Goal: Task Accomplishment & Management: Use online tool/utility

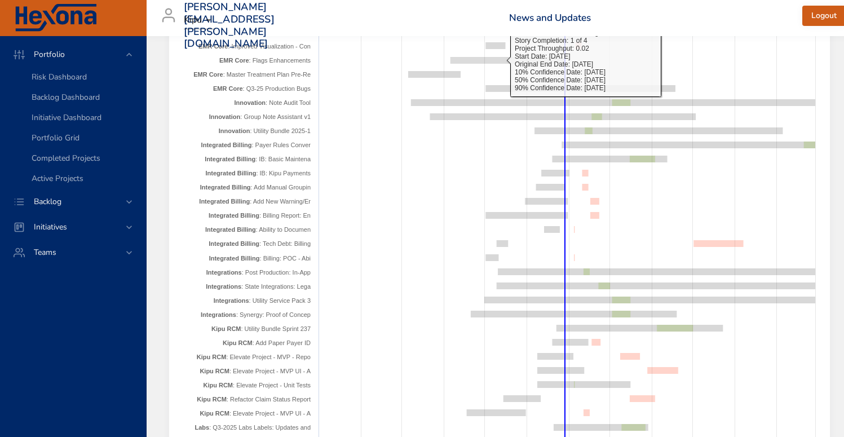
scroll to position [1670, 0]
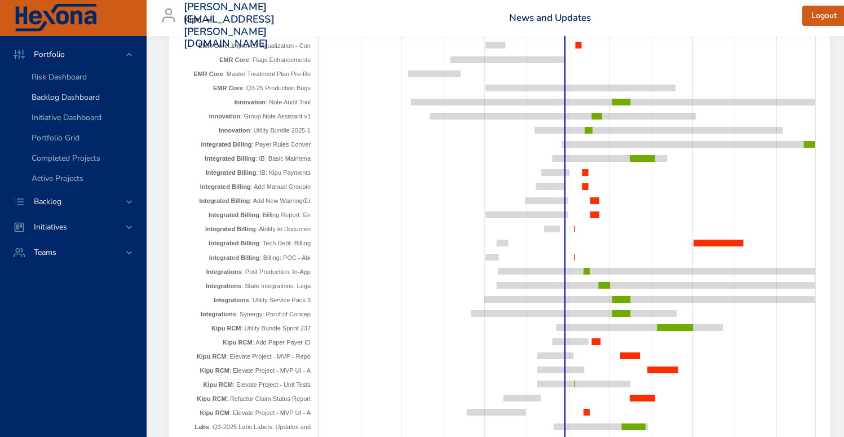
click at [69, 102] on span "Backlog Dashboard" at bounding box center [66, 97] width 68 height 11
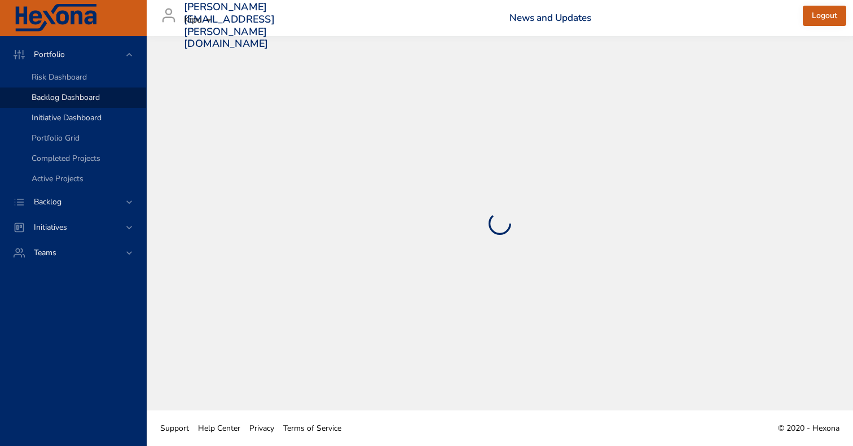
click at [61, 120] on span "Initiative Dashboard" at bounding box center [67, 117] width 70 height 11
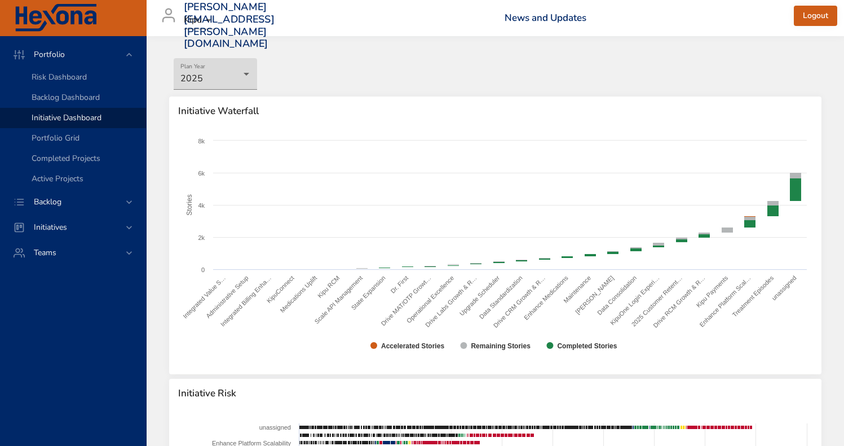
scroll to position [10, 0]
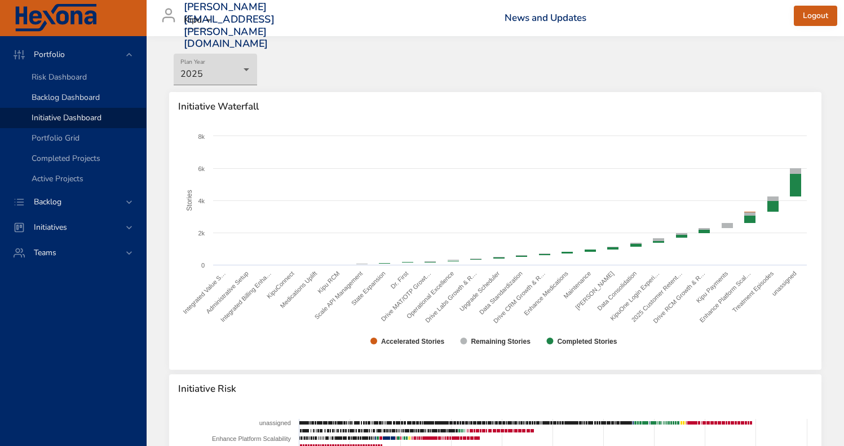
click at [54, 95] on span "Backlog Dashboard" at bounding box center [66, 97] width 68 height 11
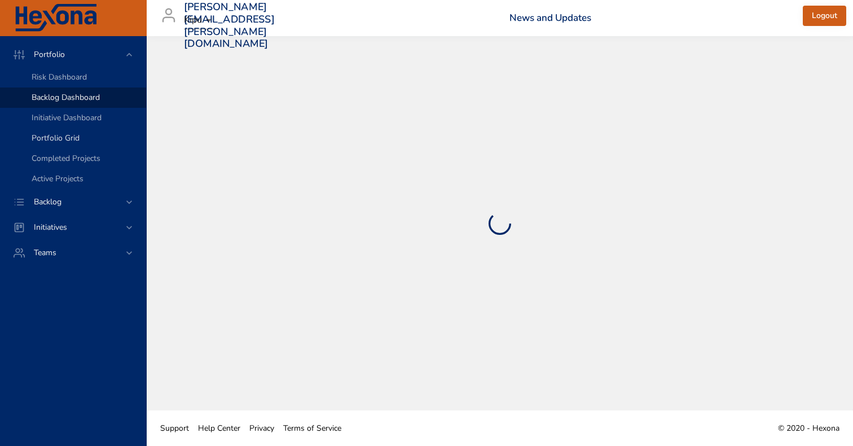
click at [64, 134] on span "Portfolio Grid" at bounding box center [56, 138] width 48 height 11
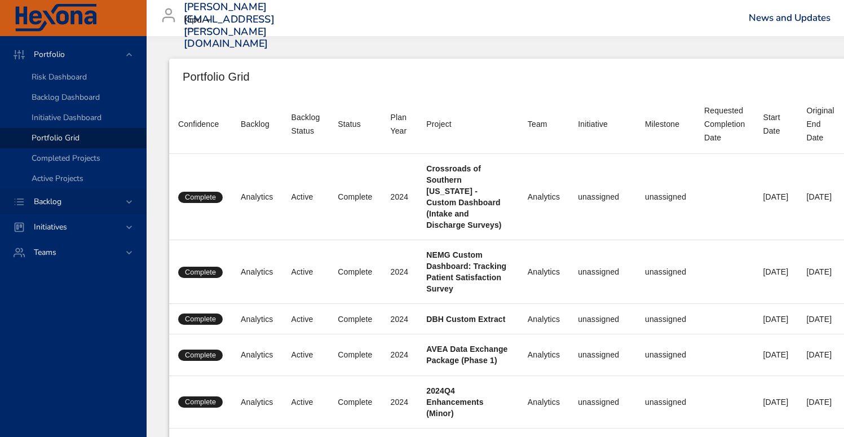
click at [46, 198] on span "Backlog" at bounding box center [48, 201] width 46 height 11
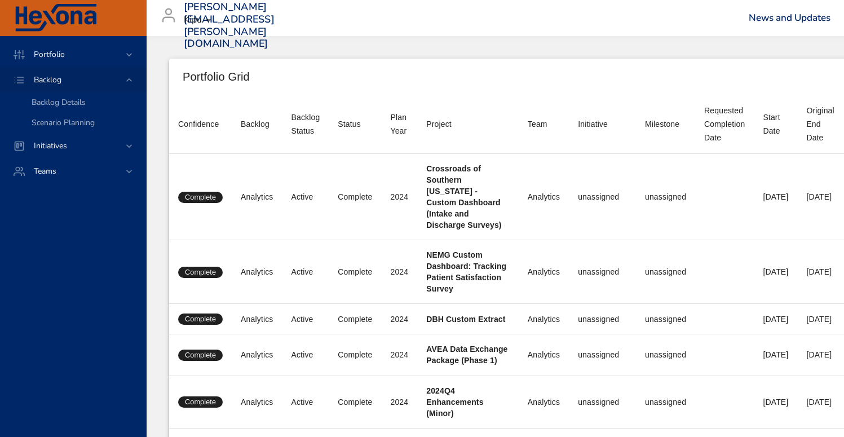
click at [129, 80] on icon at bounding box center [129, 79] width 11 height 11
click at [129, 55] on icon at bounding box center [129, 54] width 6 height 3
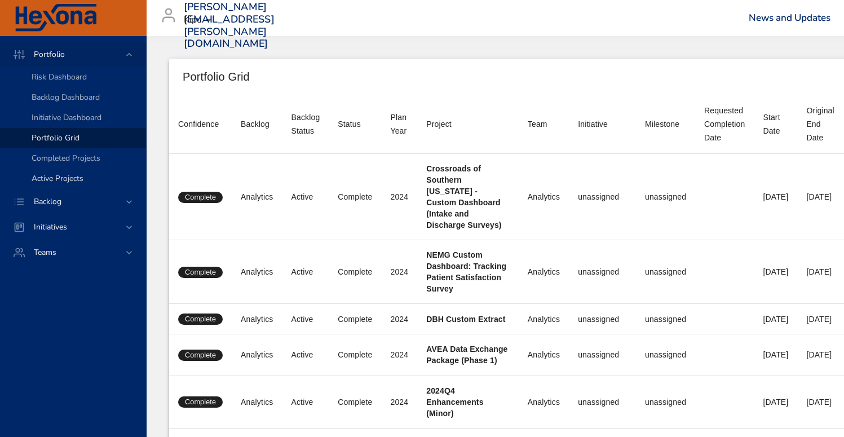
click at [56, 179] on span "Active Projects" at bounding box center [58, 178] width 52 height 11
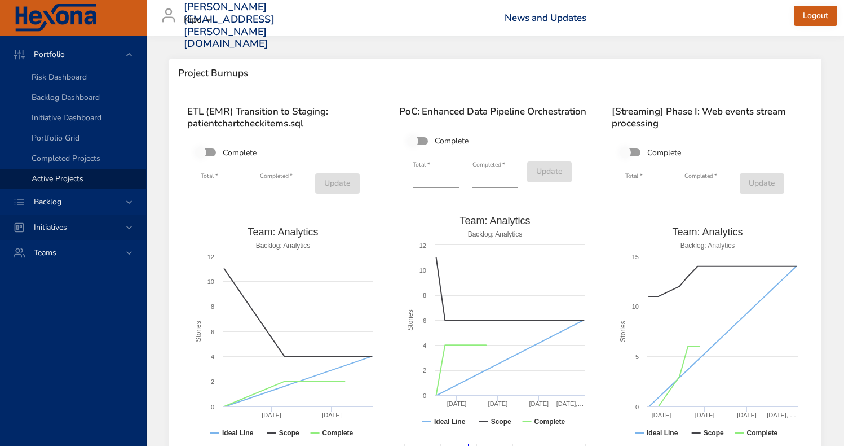
click at [61, 231] on span "Initiatives" at bounding box center [50, 227] width 51 height 11
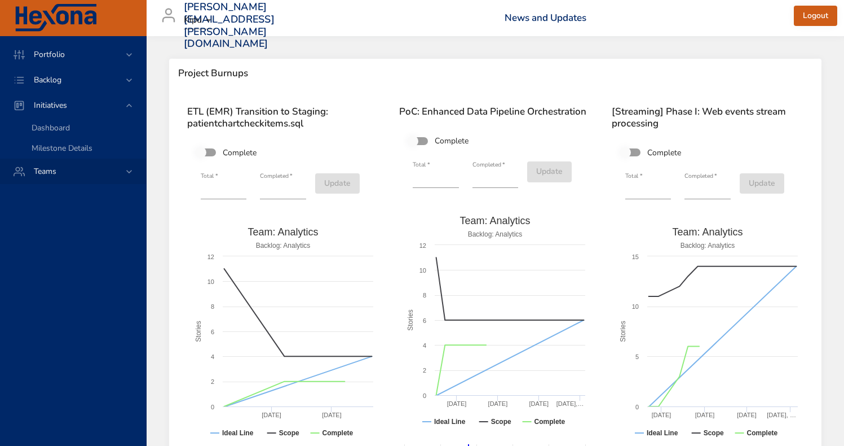
click at [50, 176] on span "Teams" at bounding box center [45, 171] width 41 height 11
click at [47, 156] on span "Dashboard" at bounding box center [51, 153] width 38 height 11
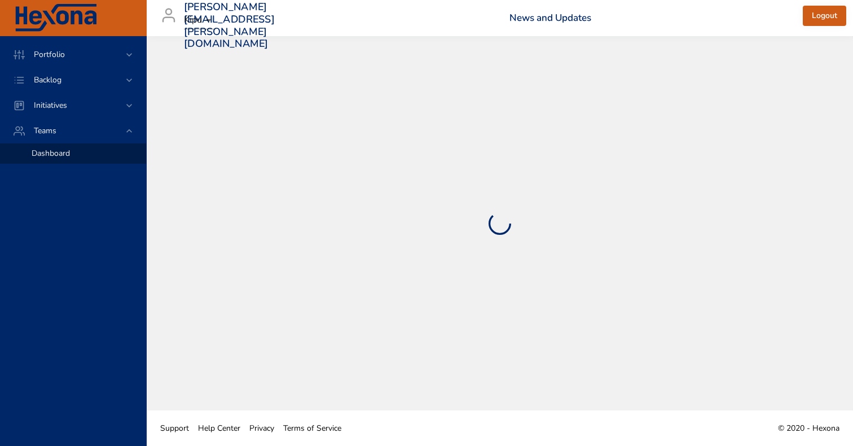
select select "***"
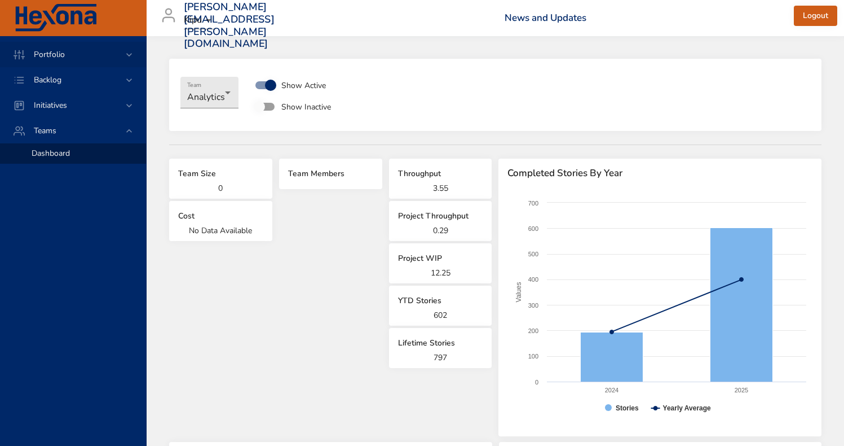
click at [76, 54] on div "Portfolio" at bounding box center [74, 55] width 99 height 12
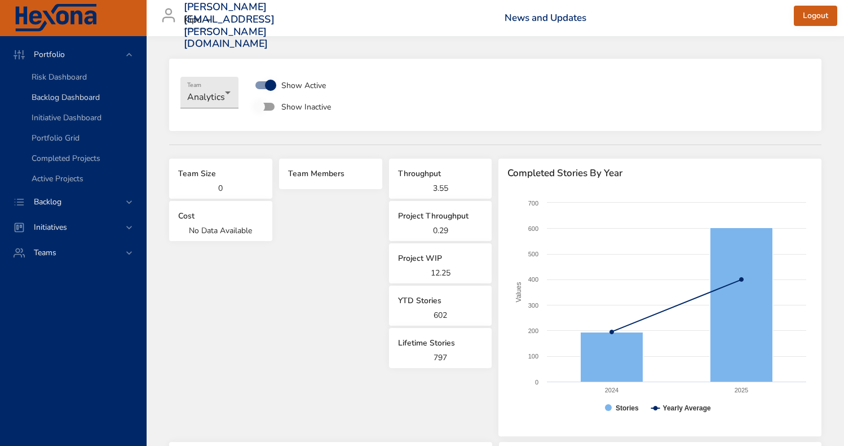
click at [46, 95] on span "Backlog Dashboard" at bounding box center [66, 97] width 68 height 11
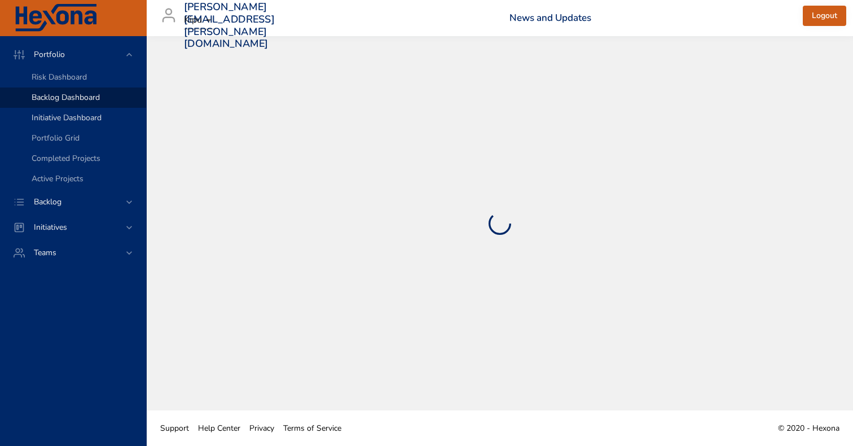
click at [52, 114] on span "Initiative Dashboard" at bounding box center [67, 117] width 70 height 11
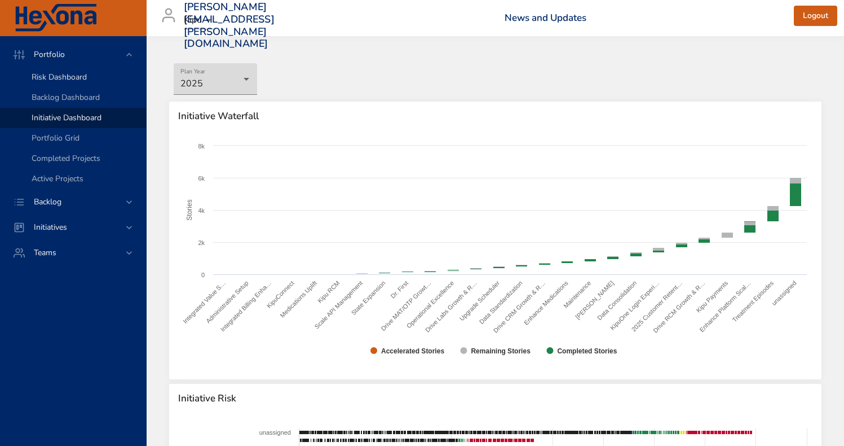
click at [50, 73] on span "Risk Dashboard" at bounding box center [59, 77] width 55 height 11
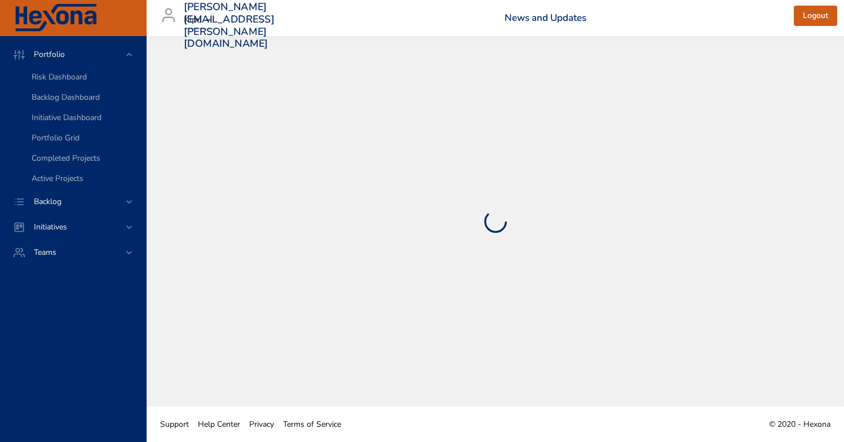
click at [803, 19] on button "Logout" at bounding box center [815, 16] width 43 height 21
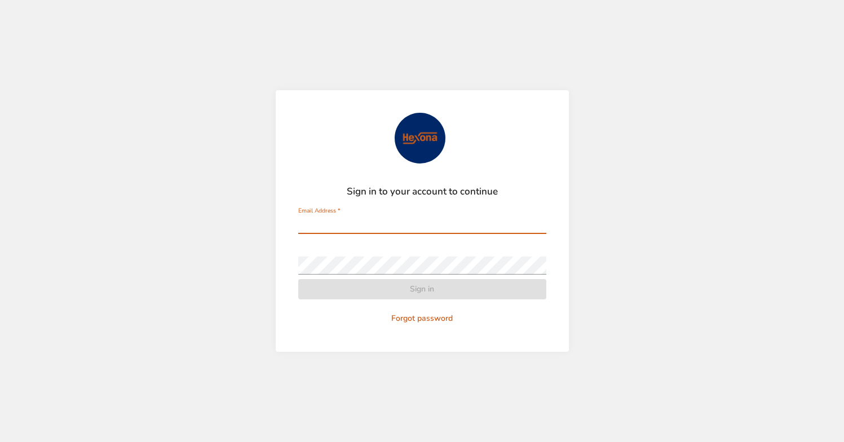
click at [432, 227] on input "Email Address   *" at bounding box center [422, 225] width 248 height 18
type input "**********"
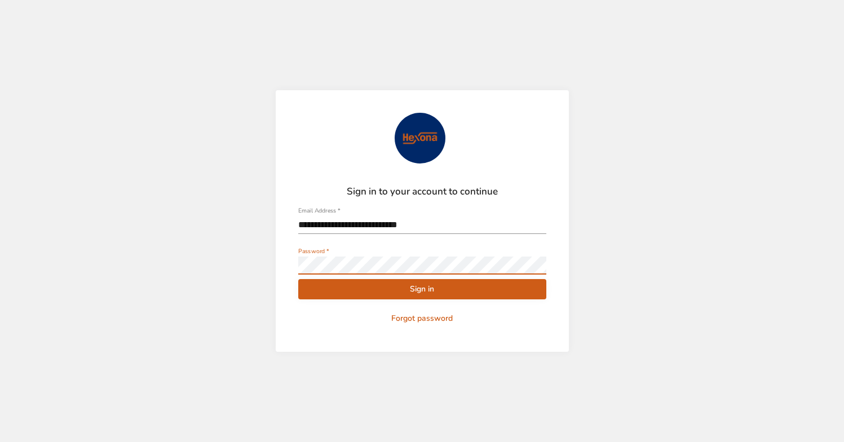
click at [298, 279] on button "Sign in" at bounding box center [422, 289] width 248 height 21
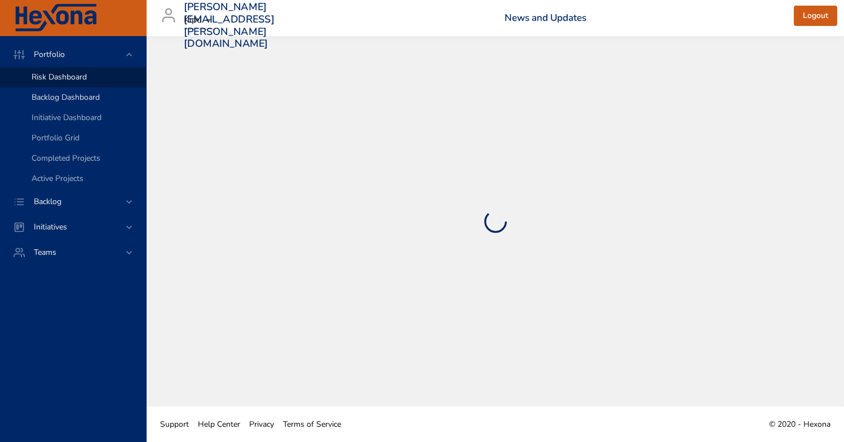
click at [67, 90] on link "Backlog Dashboard" at bounding box center [73, 97] width 146 height 20
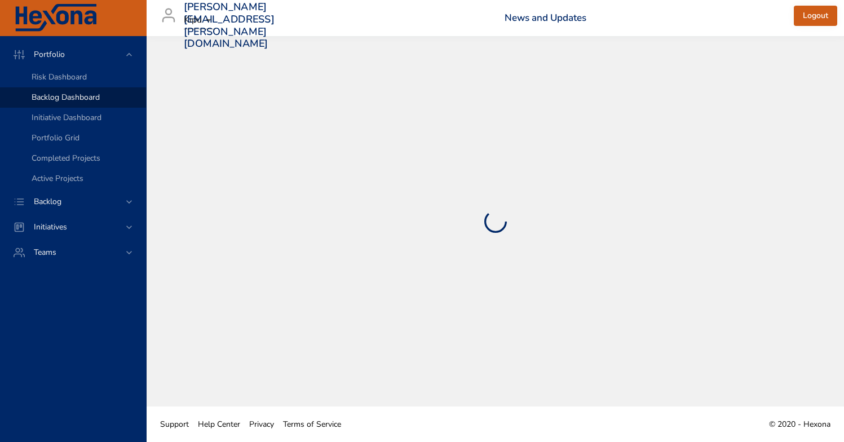
select select "***"
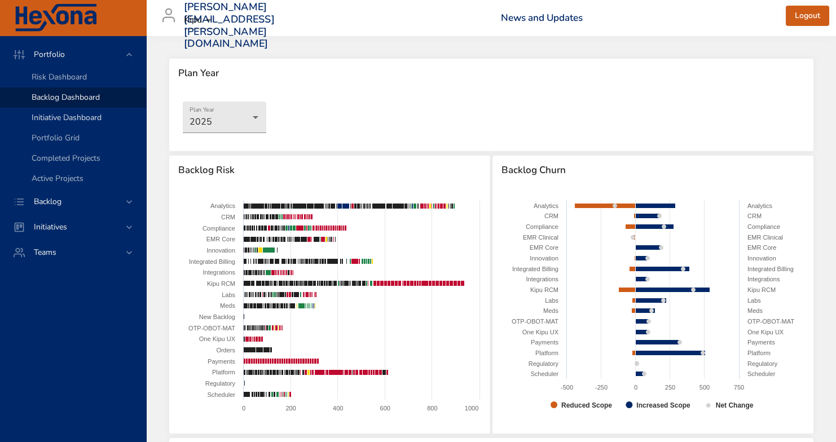
click at [42, 118] on span "Initiative Dashboard" at bounding box center [67, 117] width 70 height 11
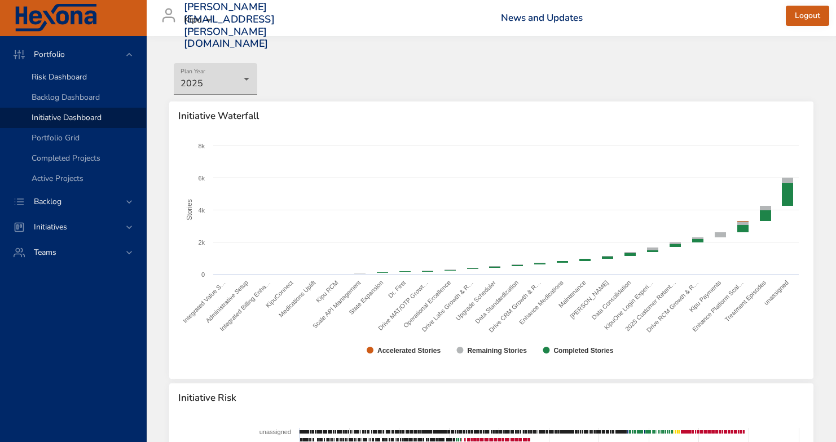
click at [50, 83] on link "Risk Dashboard" at bounding box center [73, 77] width 146 height 20
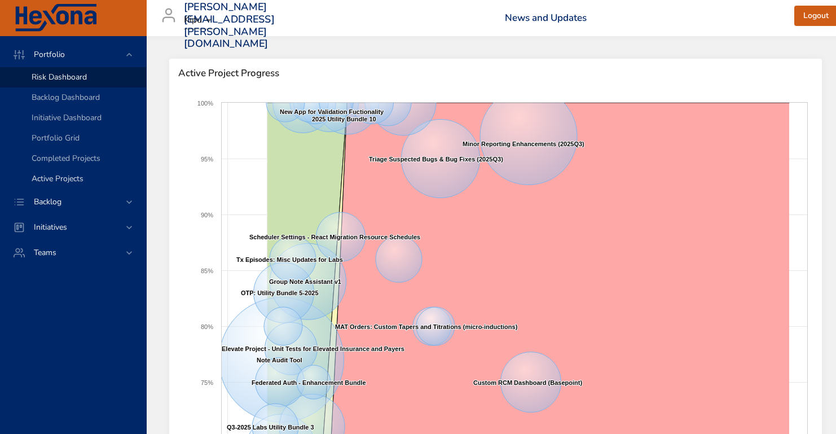
click at [48, 173] on div "Active Projects" at bounding box center [84, 178] width 105 height 11
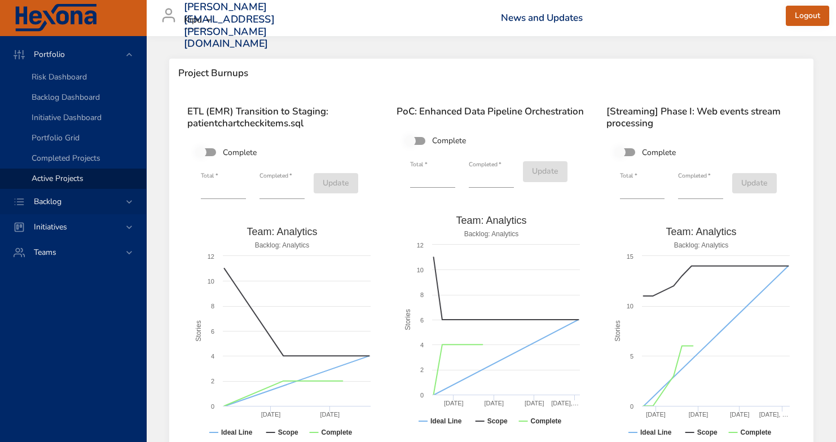
click at [80, 195] on div "Backlog" at bounding box center [73, 201] width 146 height 25
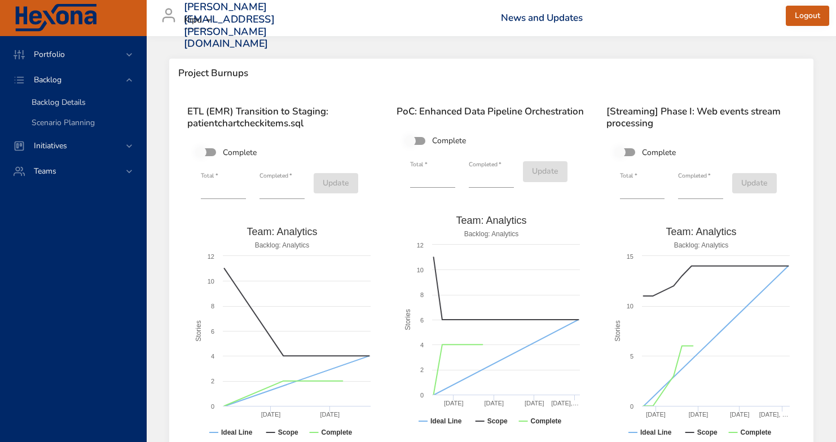
click at [76, 101] on span "Backlog Details" at bounding box center [59, 102] width 54 height 11
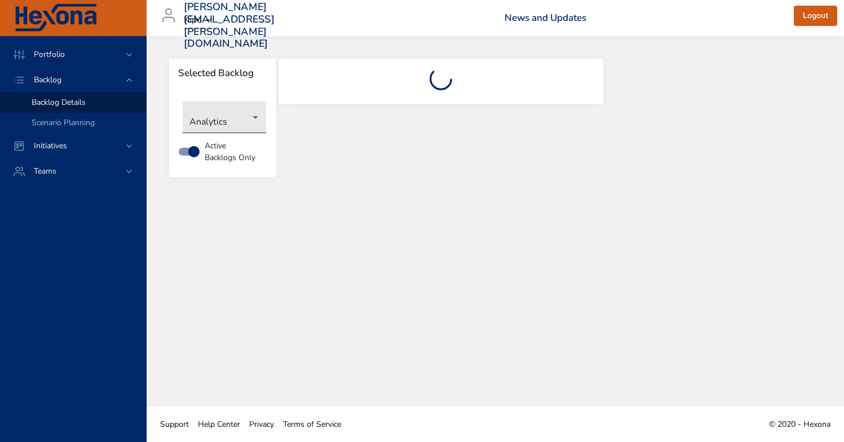
click at [258, 116] on body "Portfolio Backlog Backlog Details Scenario Planning Initiatives Teams [PERSON_N…" at bounding box center [422, 221] width 844 height 442
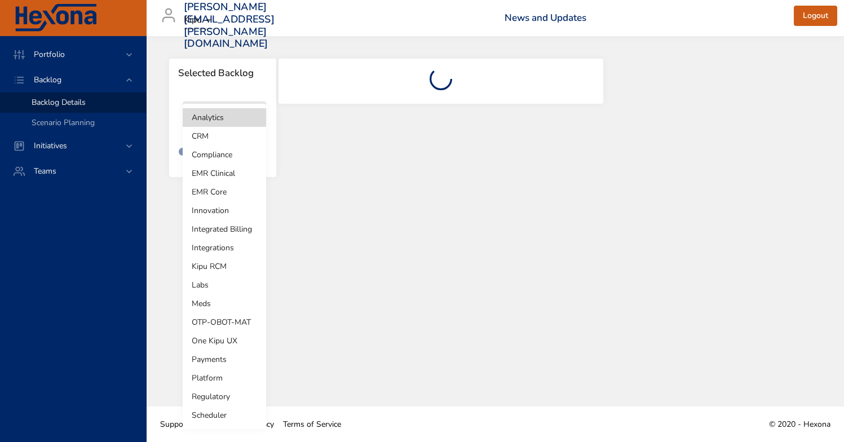
click at [230, 206] on li "Innovation" at bounding box center [224, 210] width 83 height 19
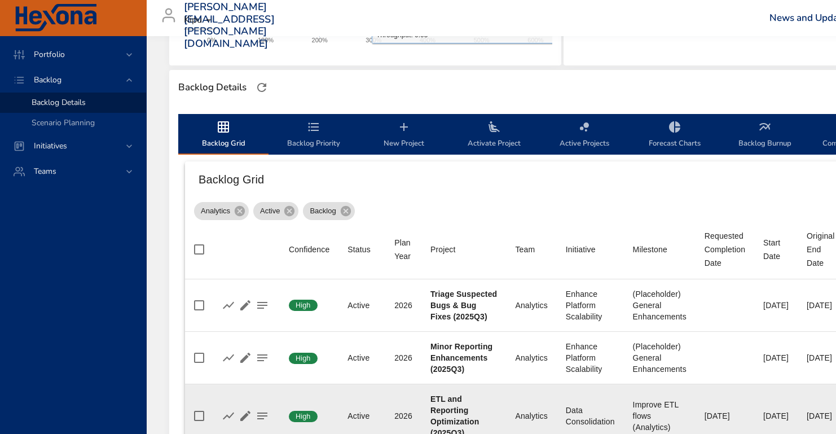
type input "*"
type input "**"
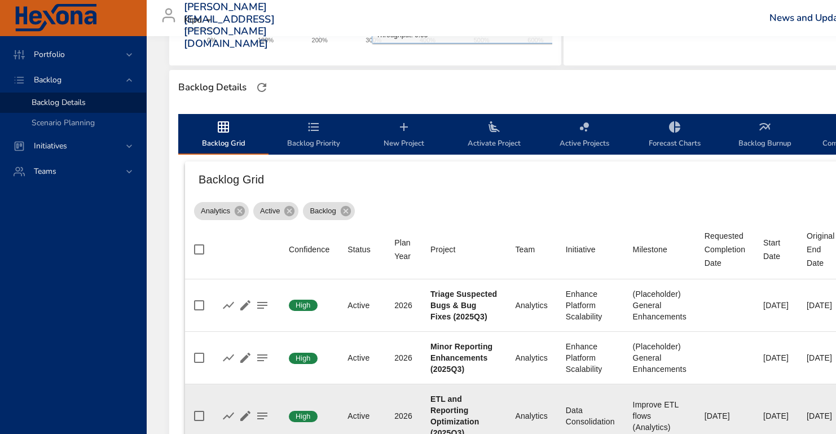
type input "**"
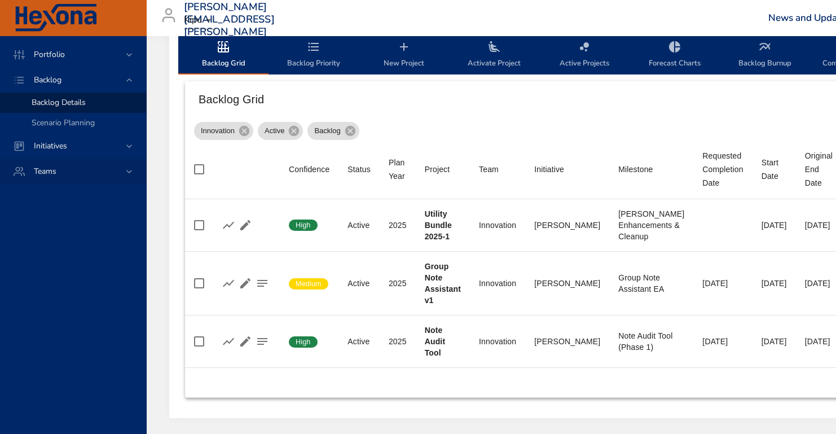
scroll to position [358, 0]
